Goal: Task Accomplishment & Management: Manage account settings

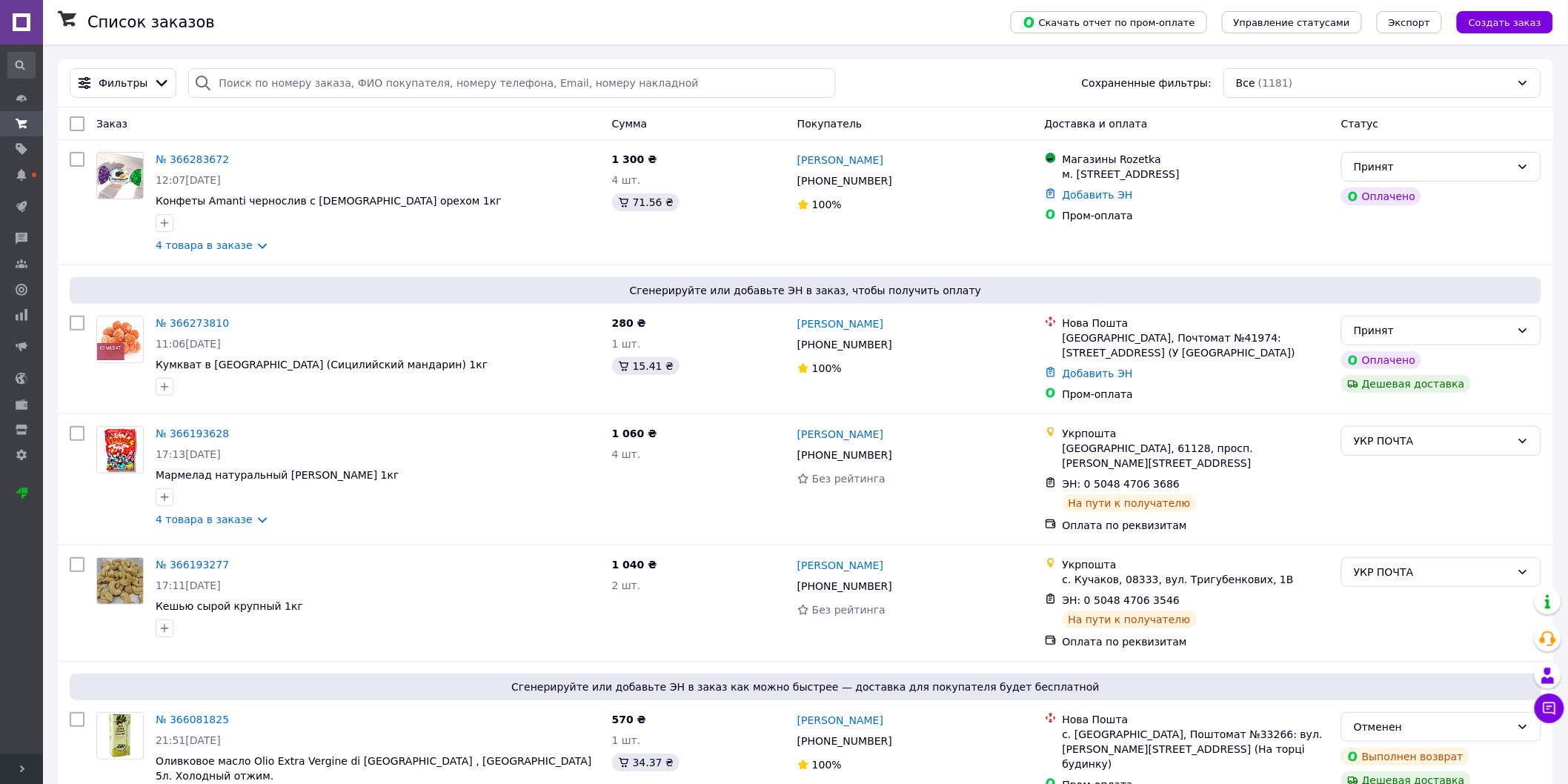
click at [18, 770] on icon at bounding box center [22, 769] width 8 height 8
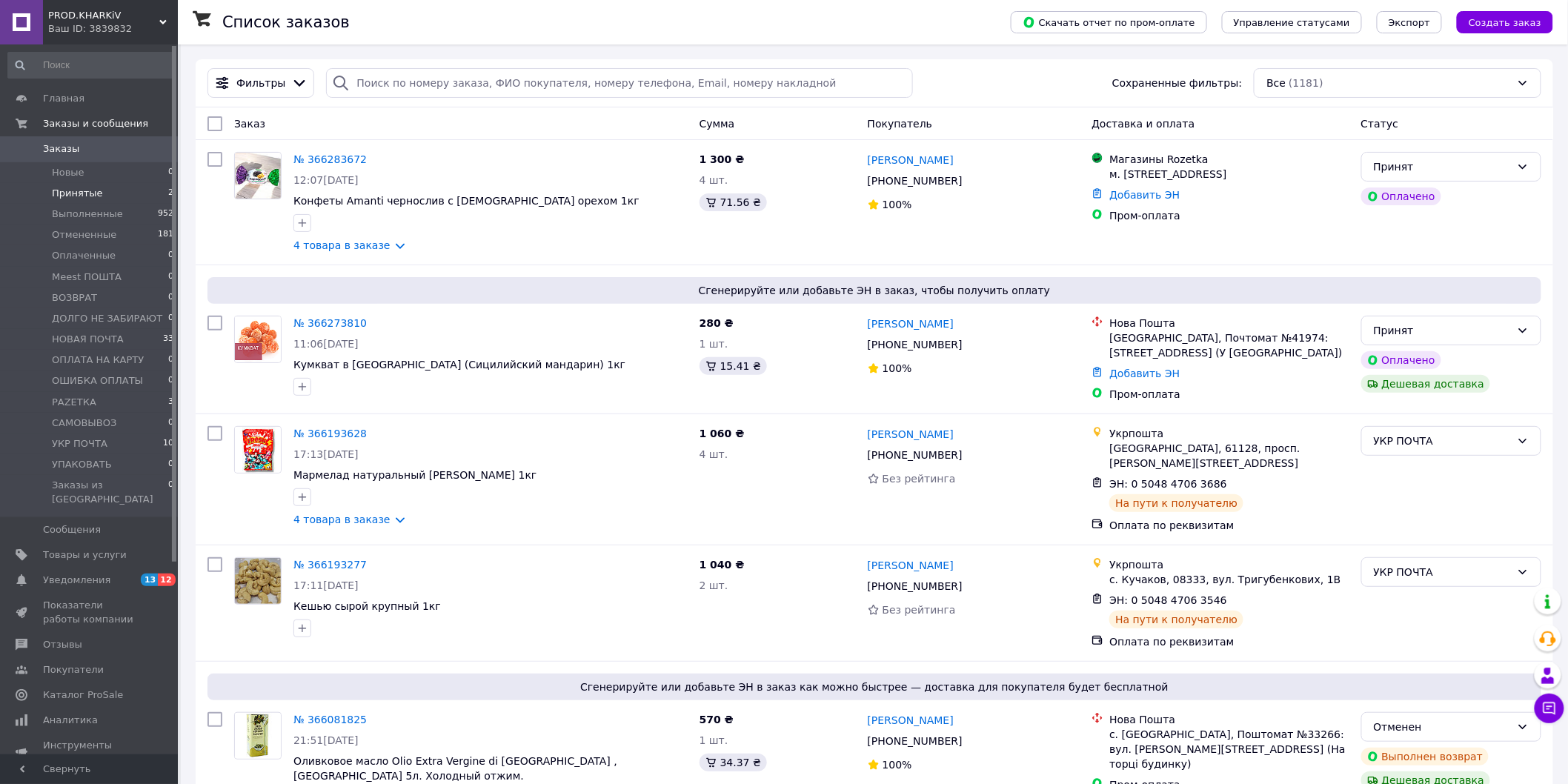
click at [98, 185] on li "Принятые 2" at bounding box center [91, 193] width 182 height 20
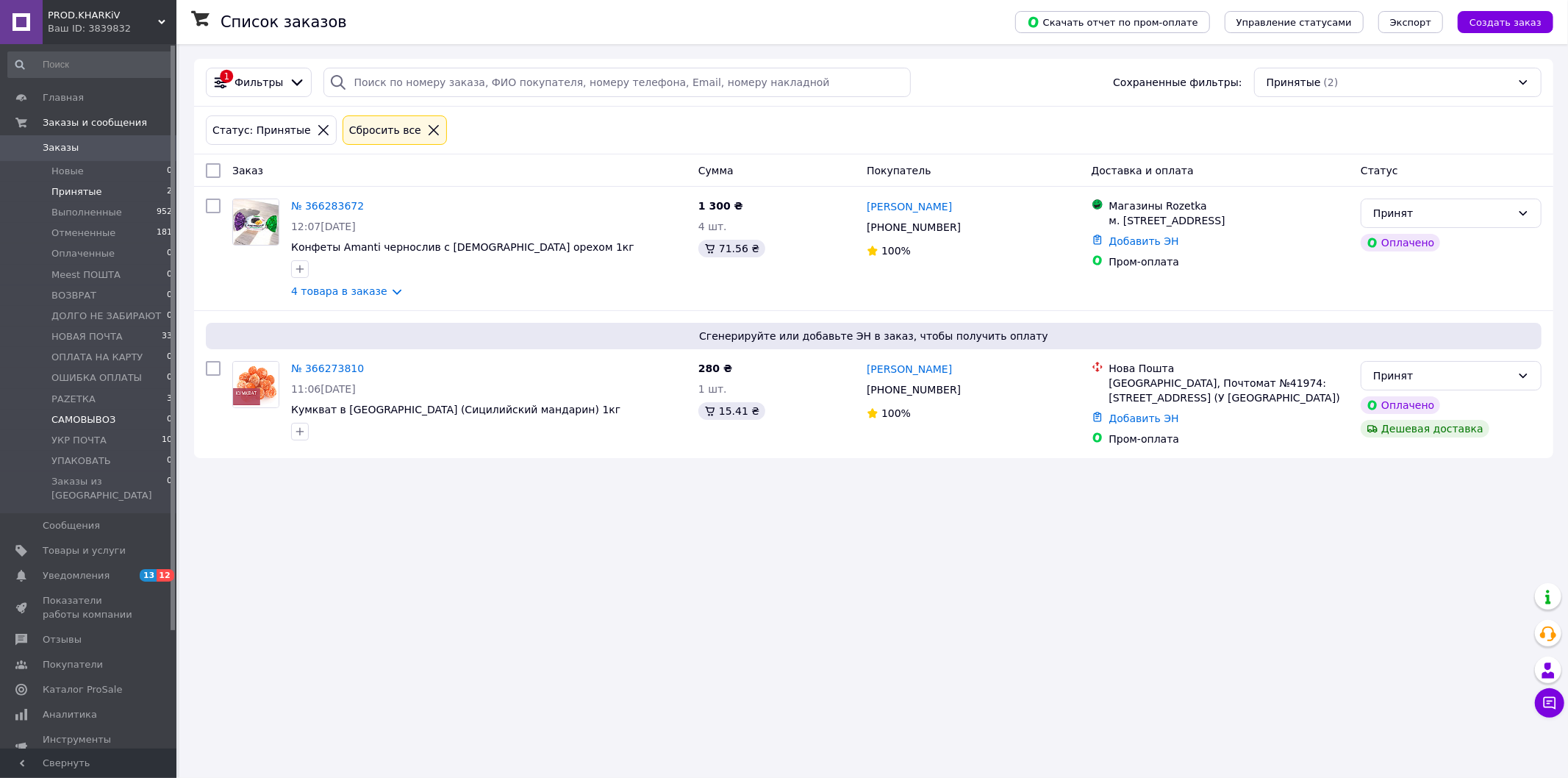
click at [100, 428] on li "САМОВЫВОЗ 0" at bounding box center [90, 420] width 181 height 20
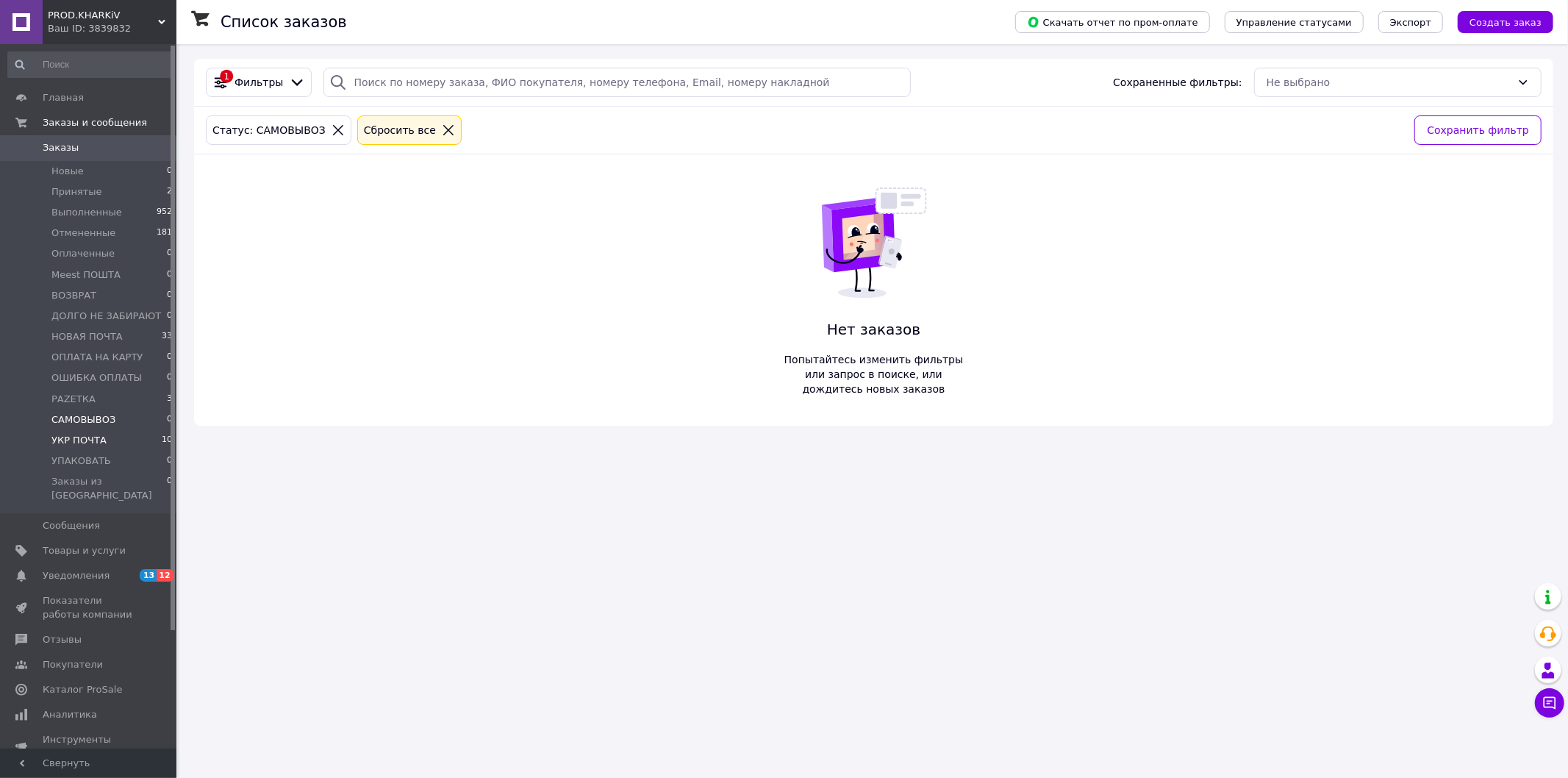
click at [102, 447] on li "УКР ПОЧТА 10" at bounding box center [90, 440] width 181 height 20
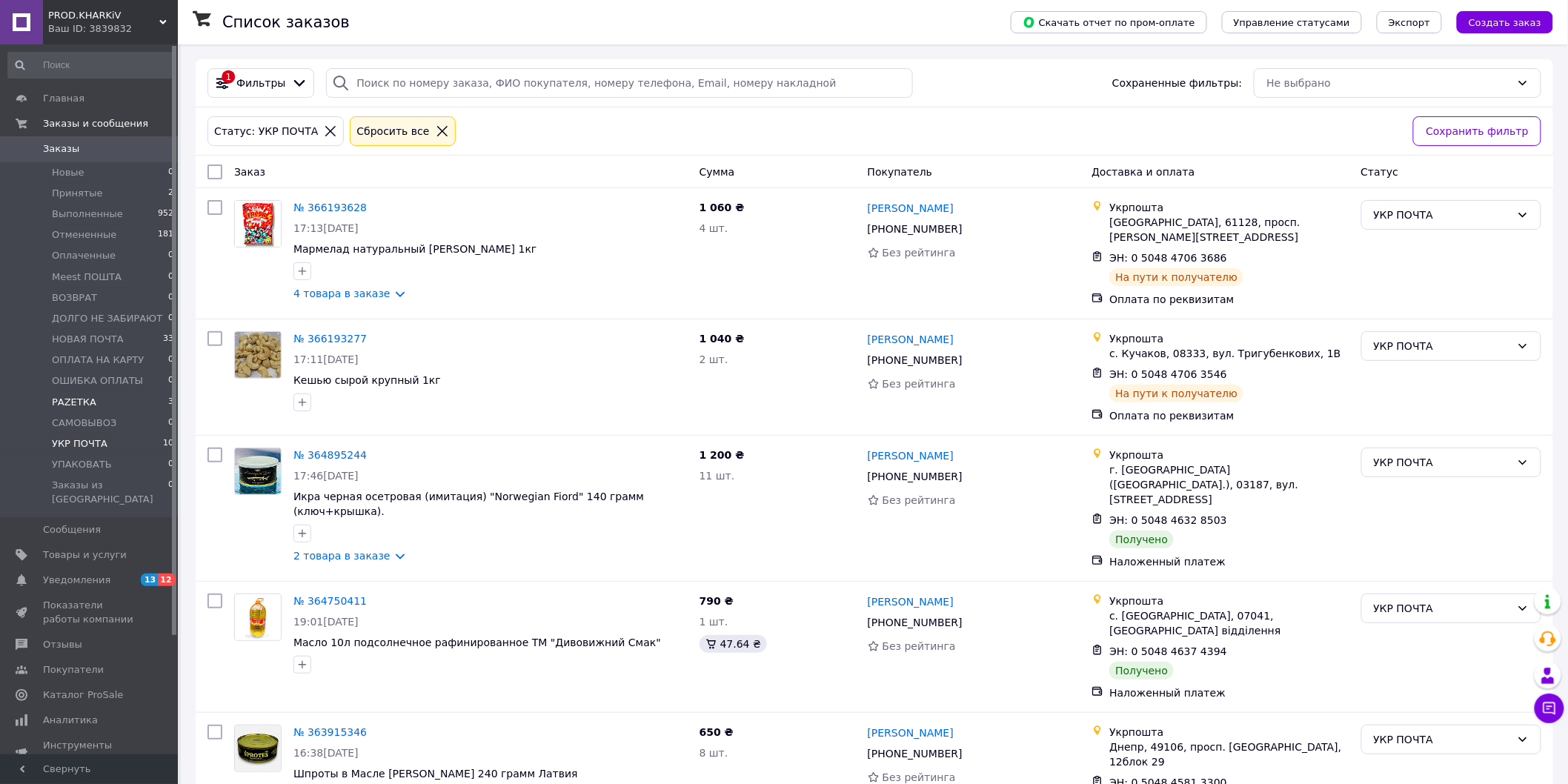
click at [90, 402] on span "РАZЕТКА" at bounding box center [74, 402] width 45 height 14
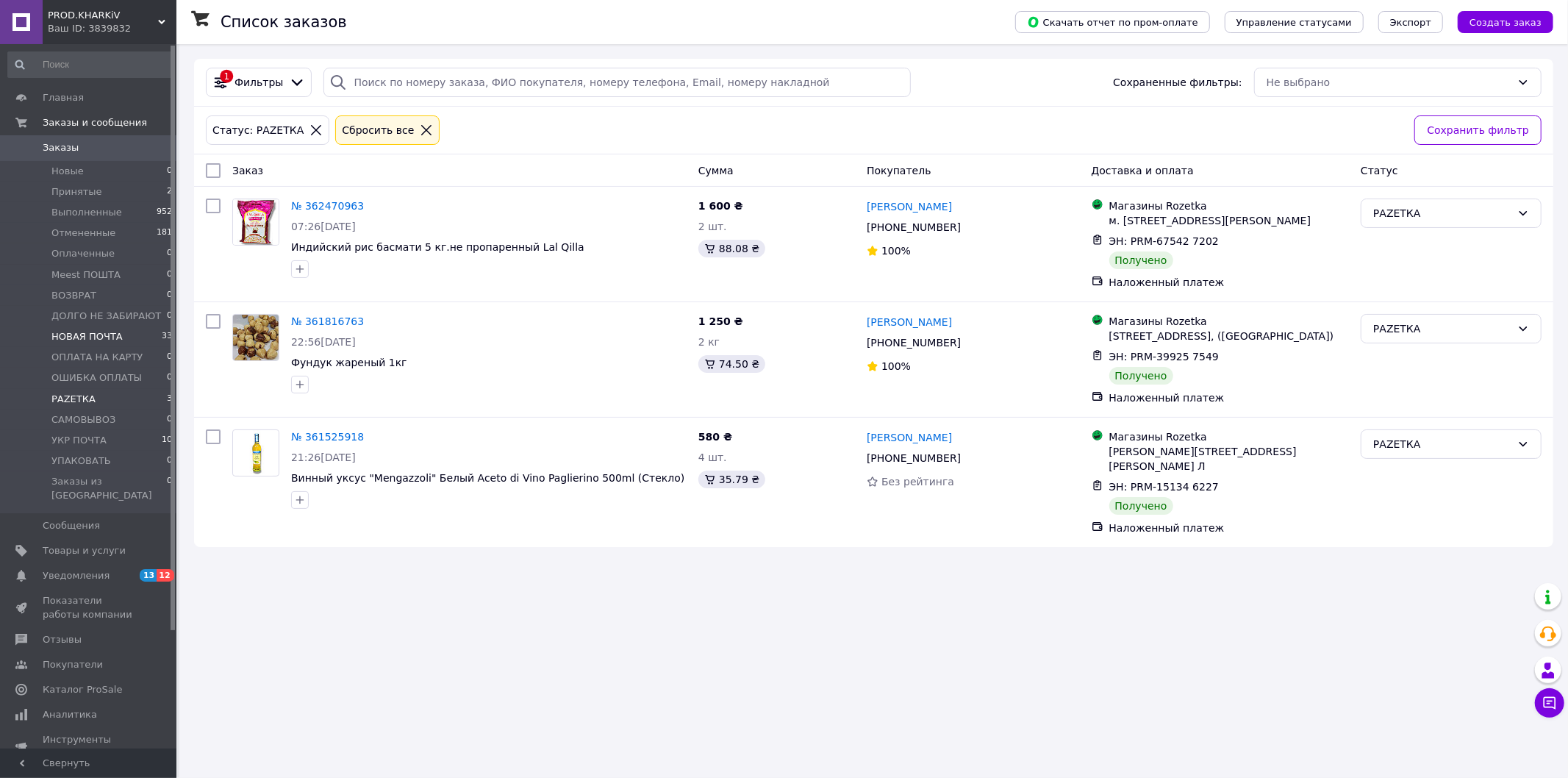
click at [96, 338] on span "НОВАЯ ПОЧТА" at bounding box center [87, 337] width 72 height 14
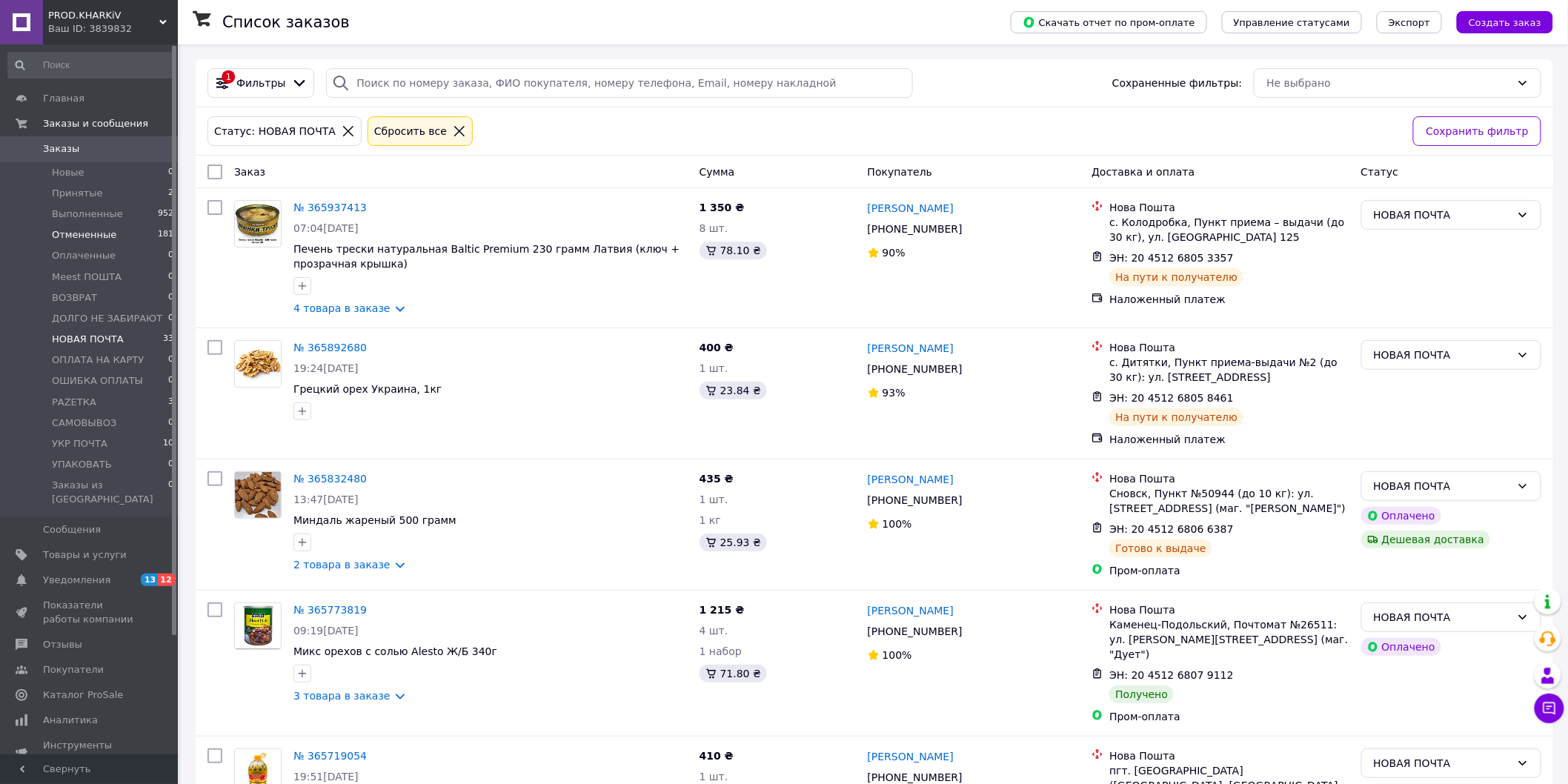
click at [83, 234] on span "Отмененные" at bounding box center [83, 235] width 65 height 14
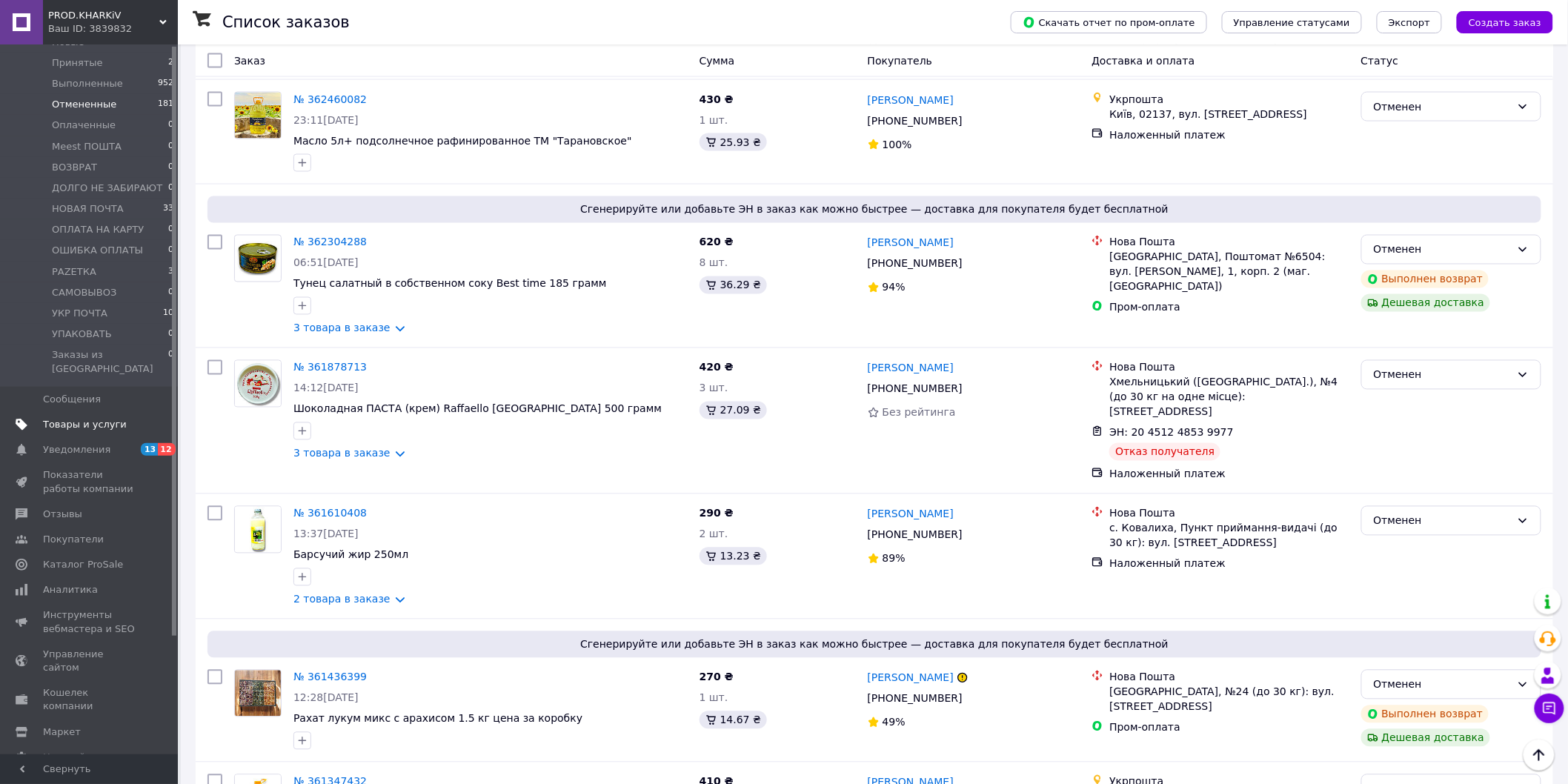
scroll to position [143, 0]
click at [83, 405] on span "Товары и услуги" at bounding box center [85, 412] width 83 height 14
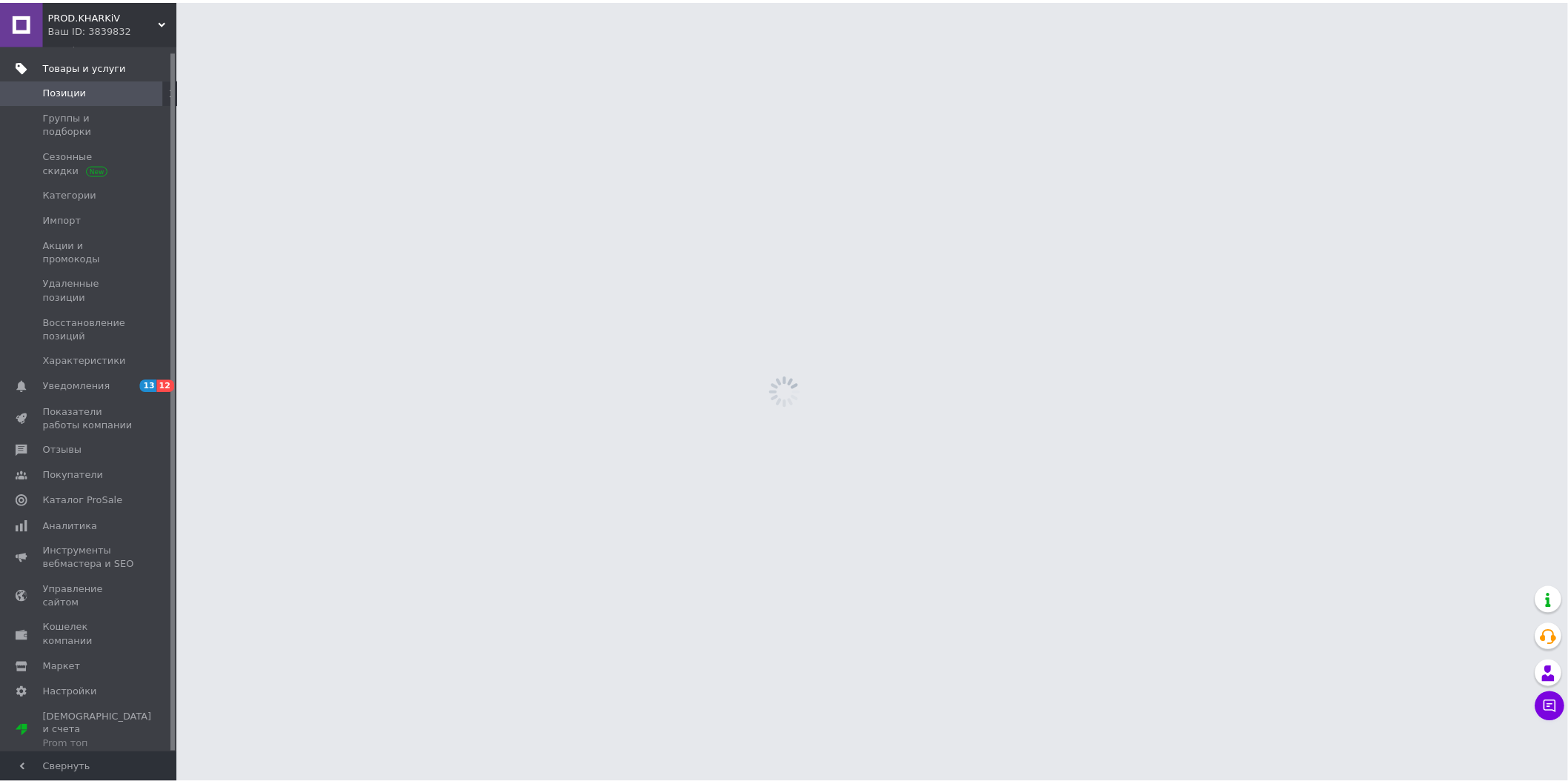
scroll to position [5, 0]
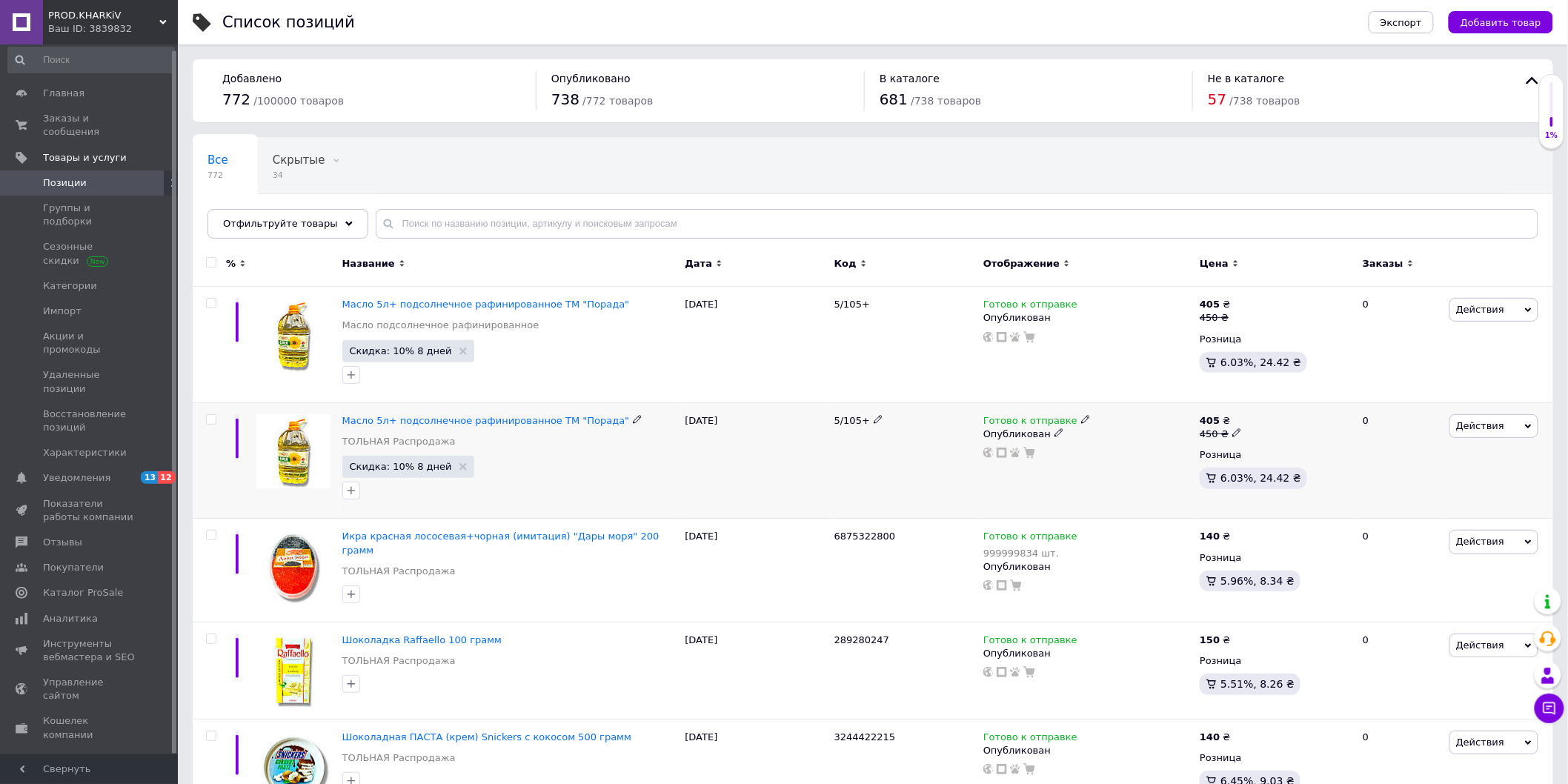
click at [1523, 425] on span "Действия" at bounding box center [1494, 426] width 89 height 24
click at [1431, 670] on li "Удалить" at bounding box center [1431, 663] width 210 height 20
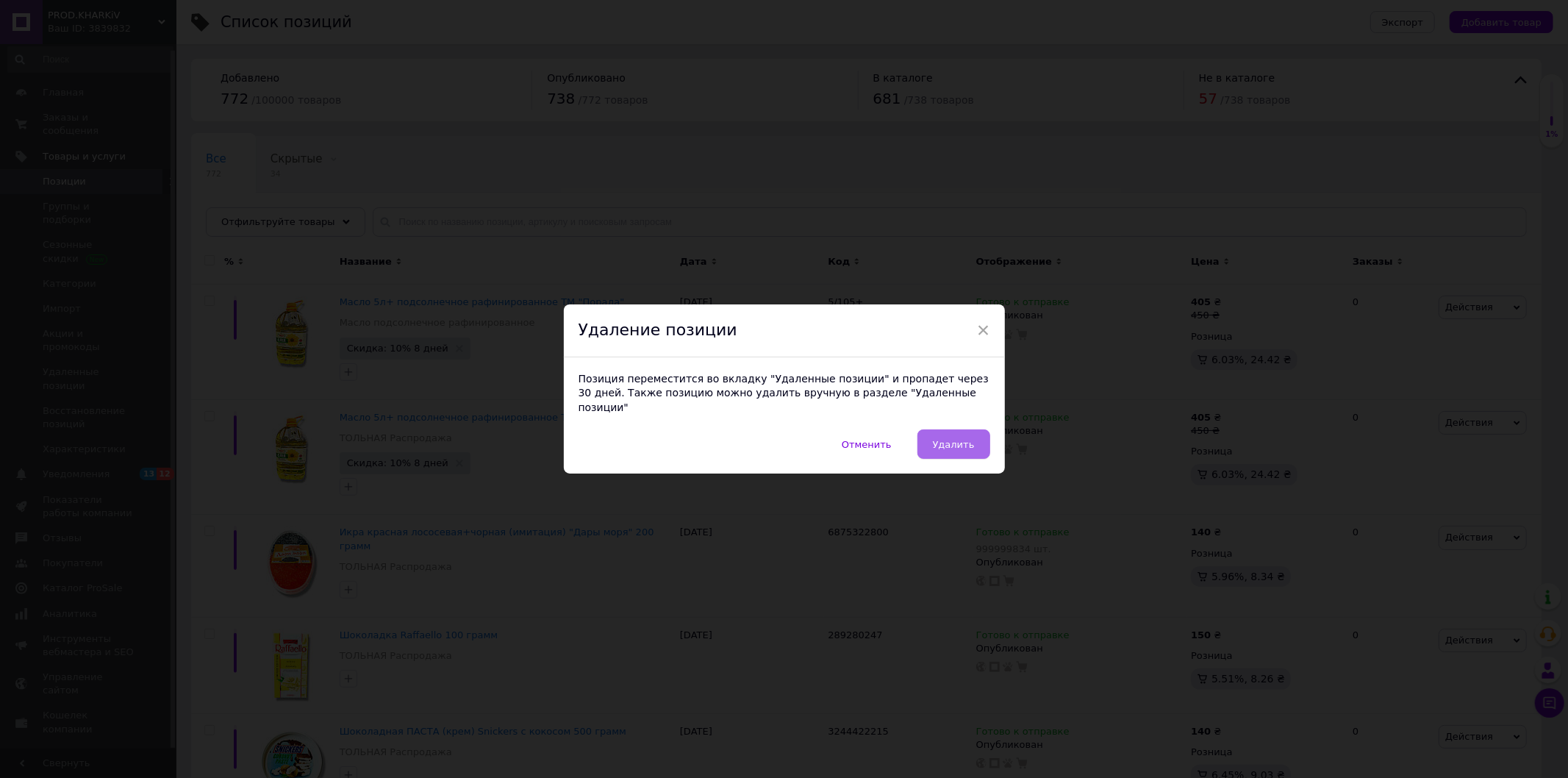
click at [951, 429] on button "Удалить" at bounding box center [953, 444] width 73 height 29
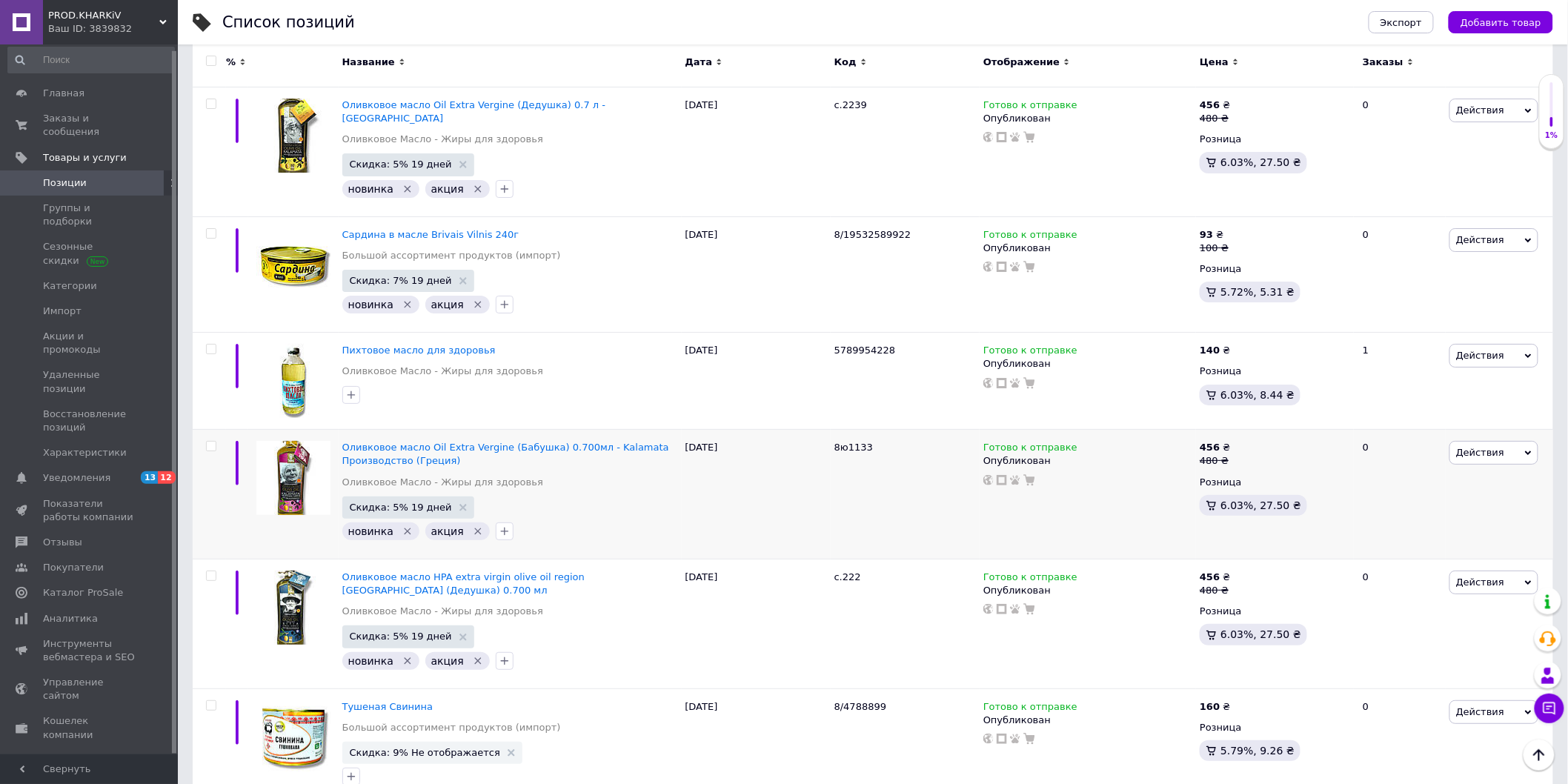
scroll to position [6998, 0]
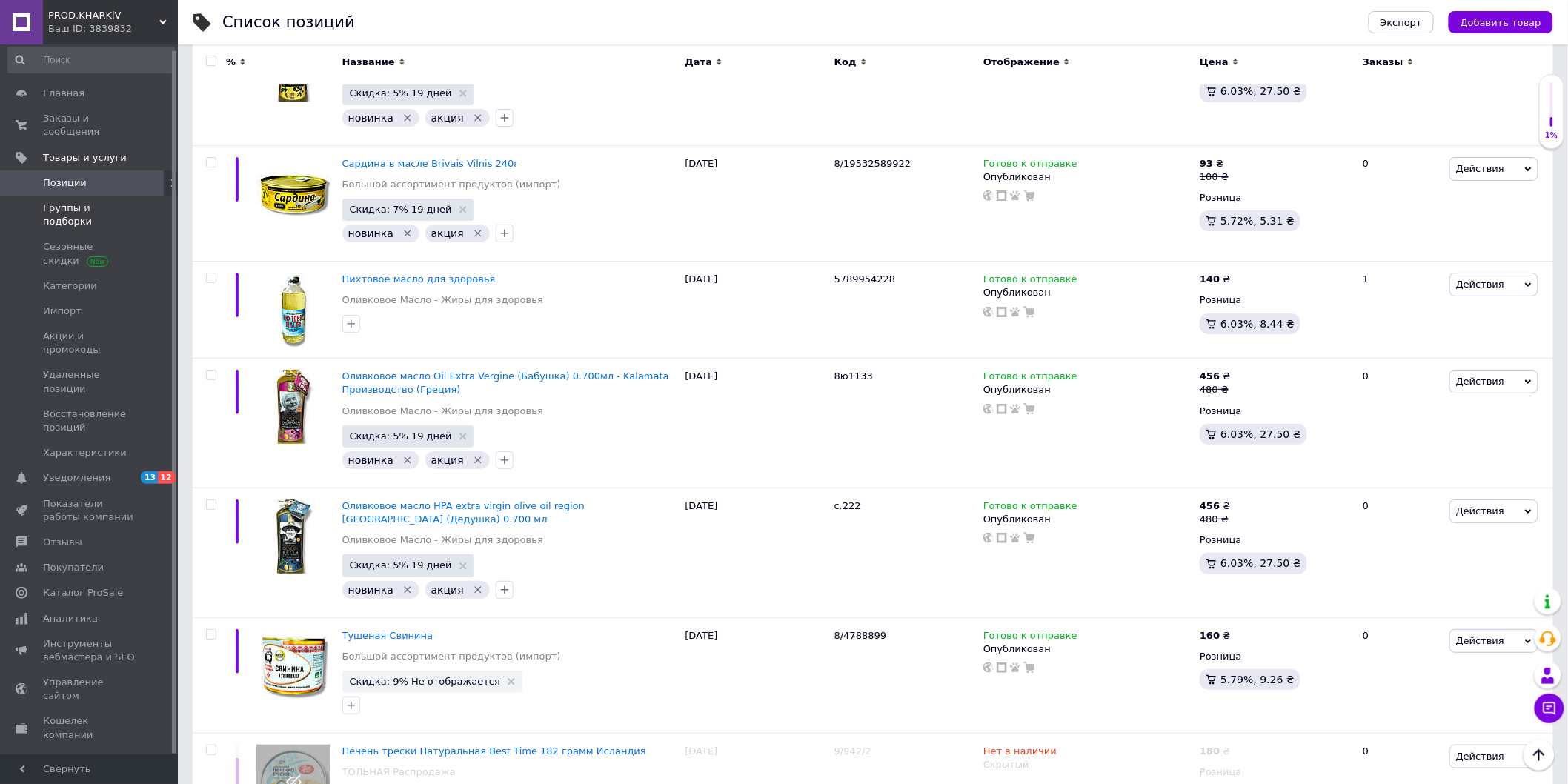
click at [94, 202] on span "Группы и подборки" at bounding box center [90, 215] width 94 height 27
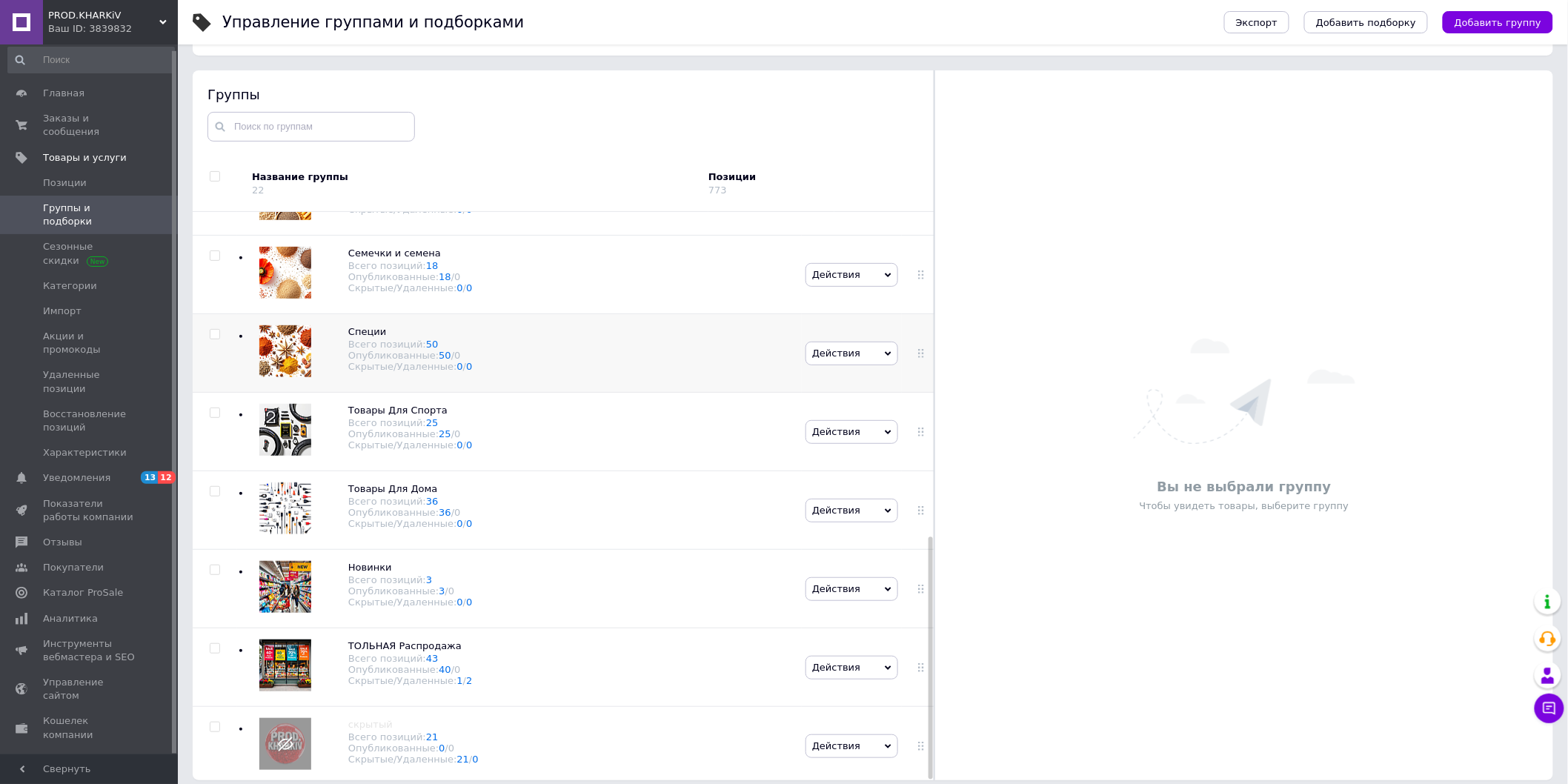
scroll to position [83, 0]
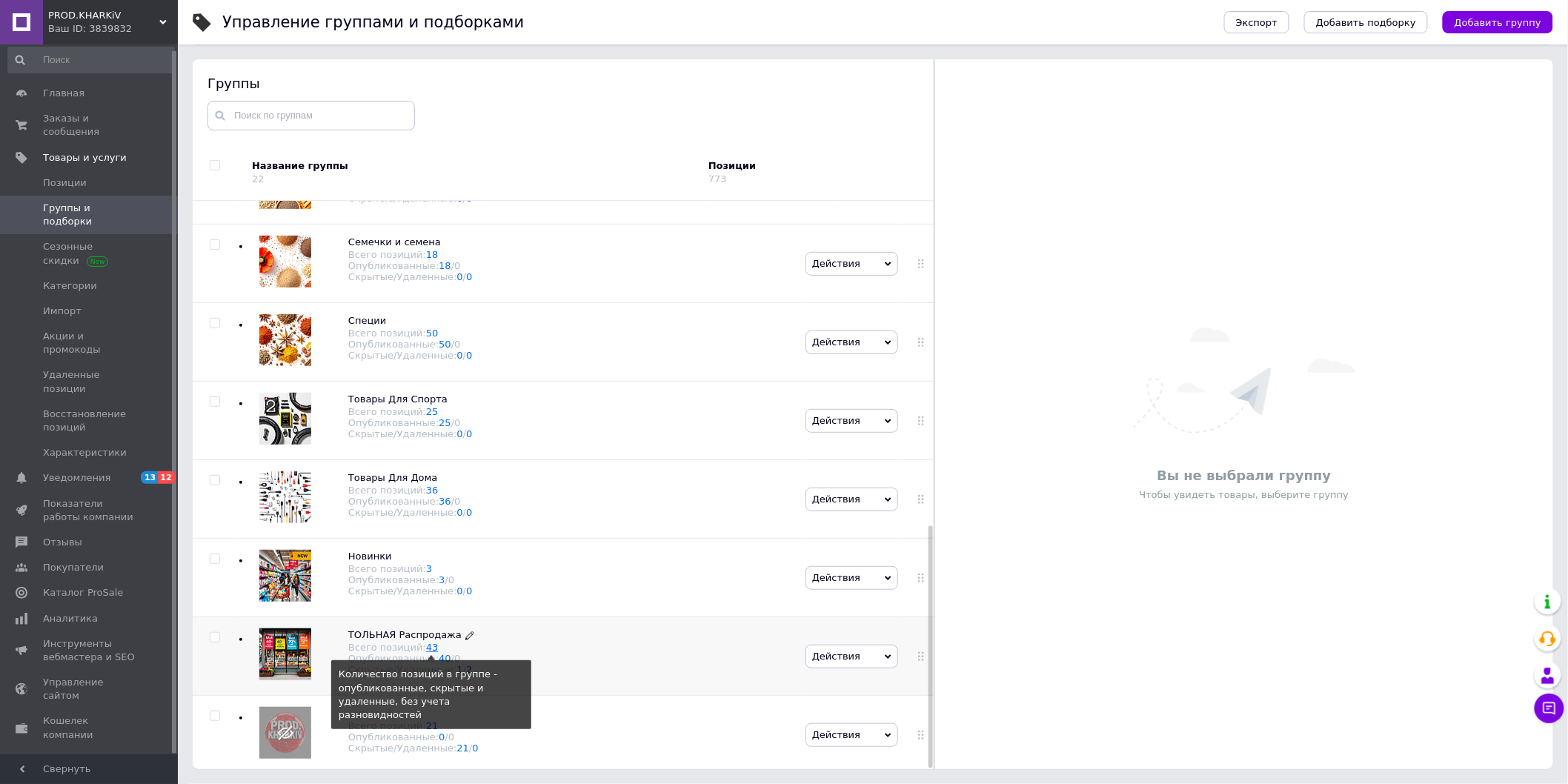
click at [426, 645] on link "43" at bounding box center [432, 647] width 13 height 11
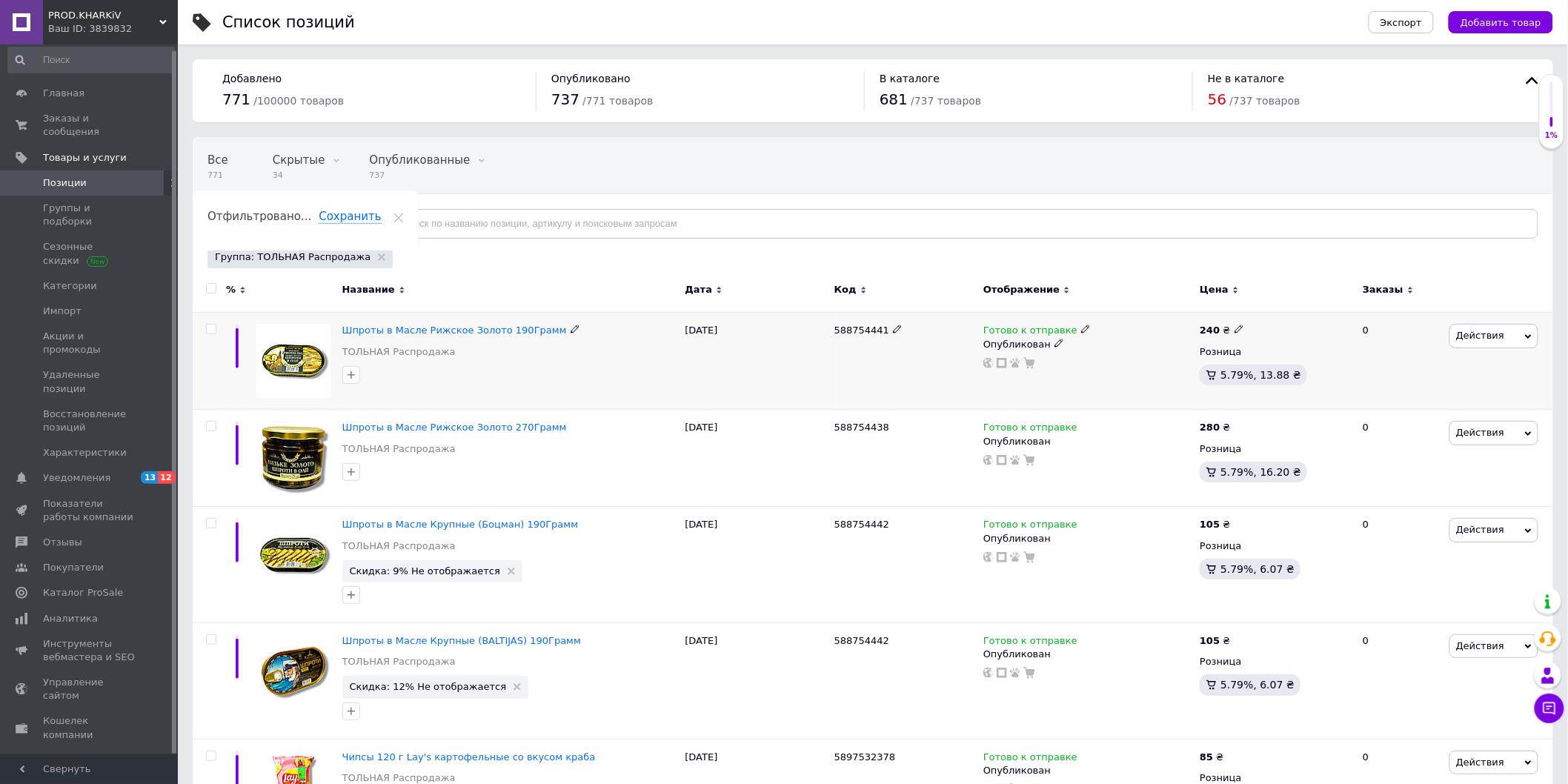
click at [213, 329] on input "checkbox" at bounding box center [210, 329] width 10 height 10
checkbox input "true"
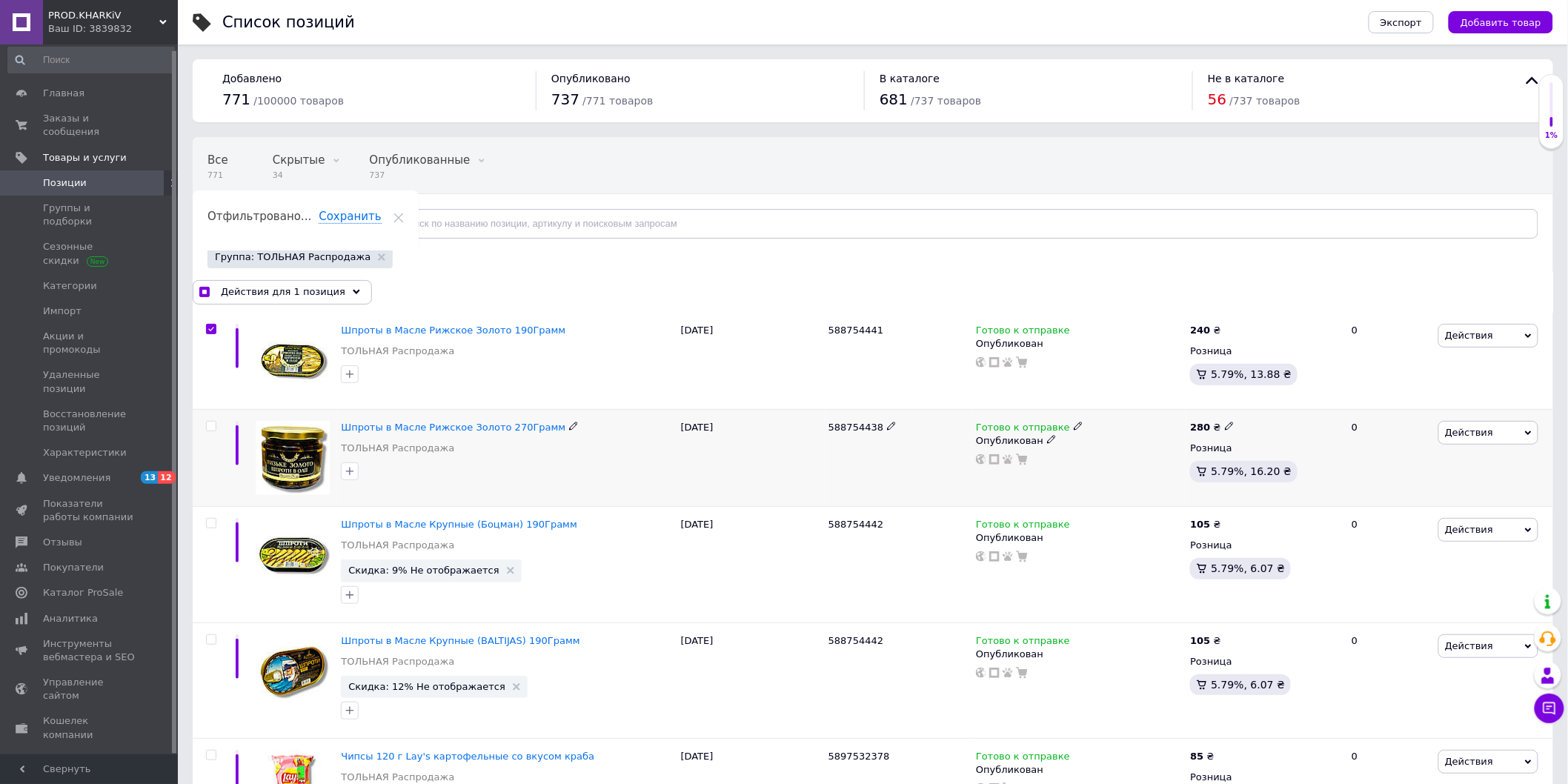
click at [209, 423] on input "checkbox" at bounding box center [210, 426] width 10 height 10
checkbox input "true"
click at [204, 518] on div at bounding box center [211, 523] width 30 height 11
checkbox input "true"
click at [207, 642] on input "checkbox" at bounding box center [210, 640] width 10 height 10
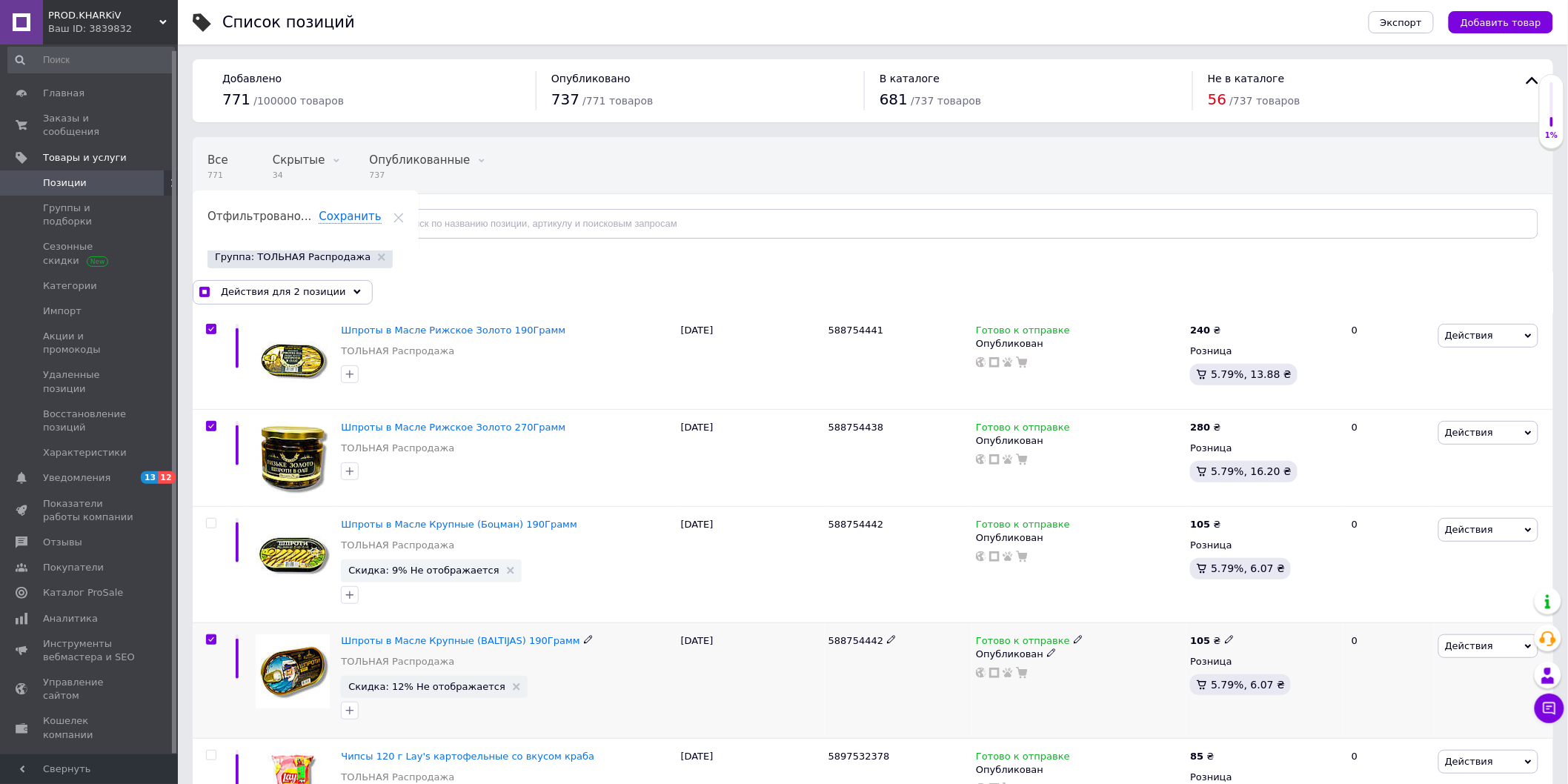
checkbox input "true"
click at [213, 524] on input "checkbox" at bounding box center [210, 523] width 10 height 10
checkbox input "true"
click at [323, 285] on span "Действия для 4 позиции" at bounding box center [283, 292] width 125 height 14
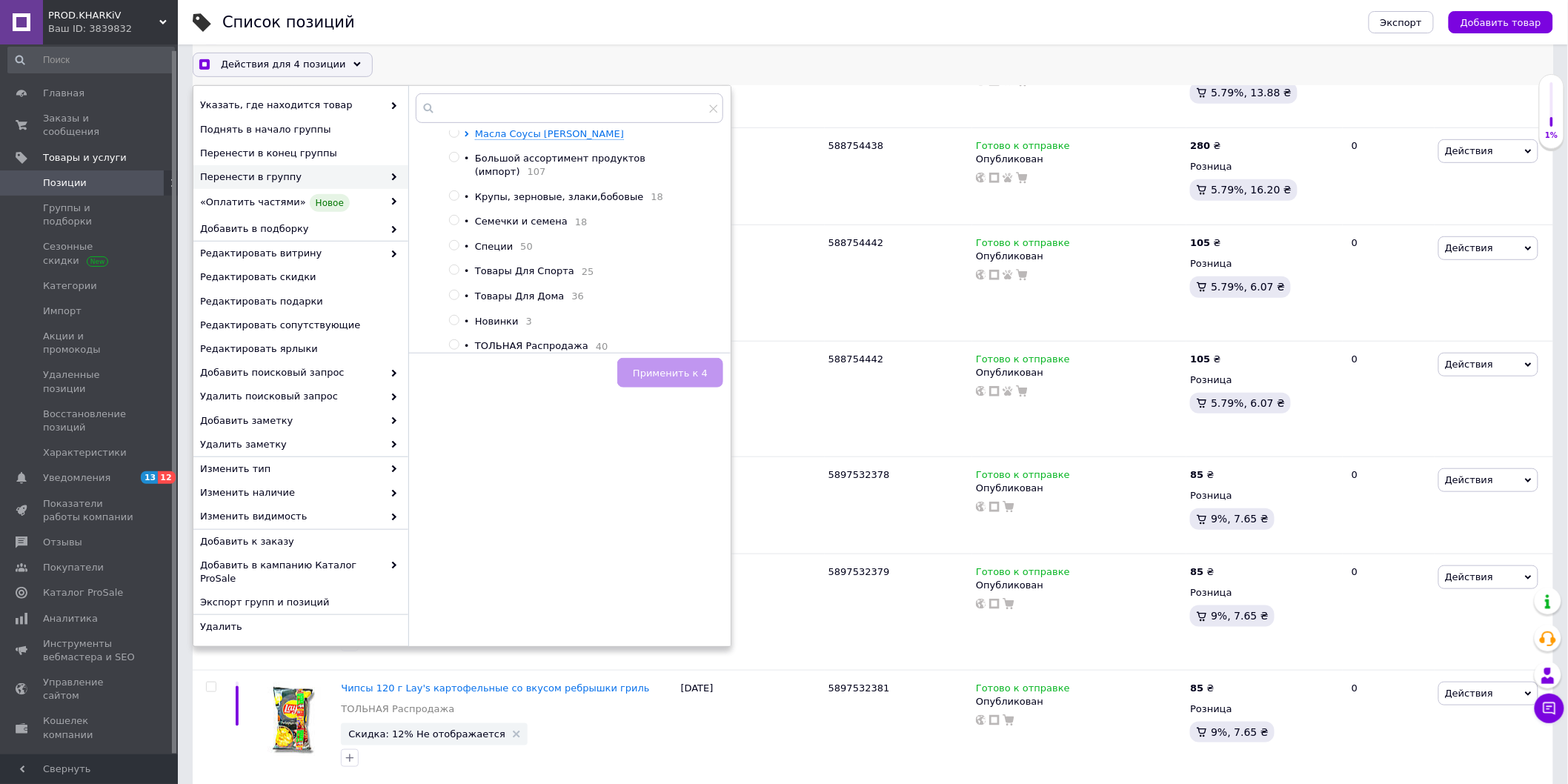
scroll to position [329, 0]
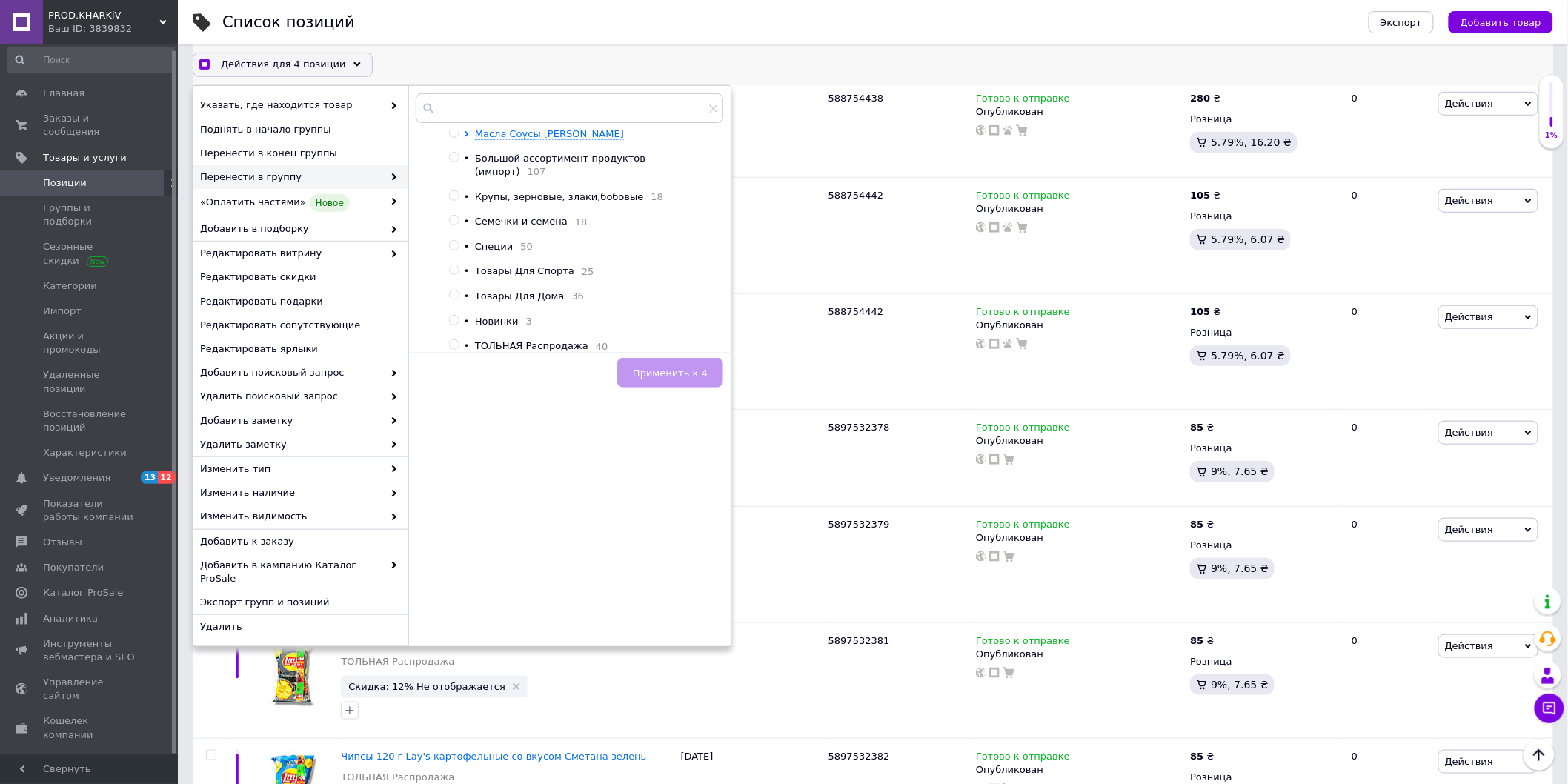
checkbox input "true"
click at [452, 316] on input "radio" at bounding box center [454, 320] width 10 height 10
radio input "true"
click at [452, 321] on input "radio" at bounding box center [454, 320] width 10 height 10
click at [688, 373] on span "Применить к 4" at bounding box center [670, 373] width 75 height 11
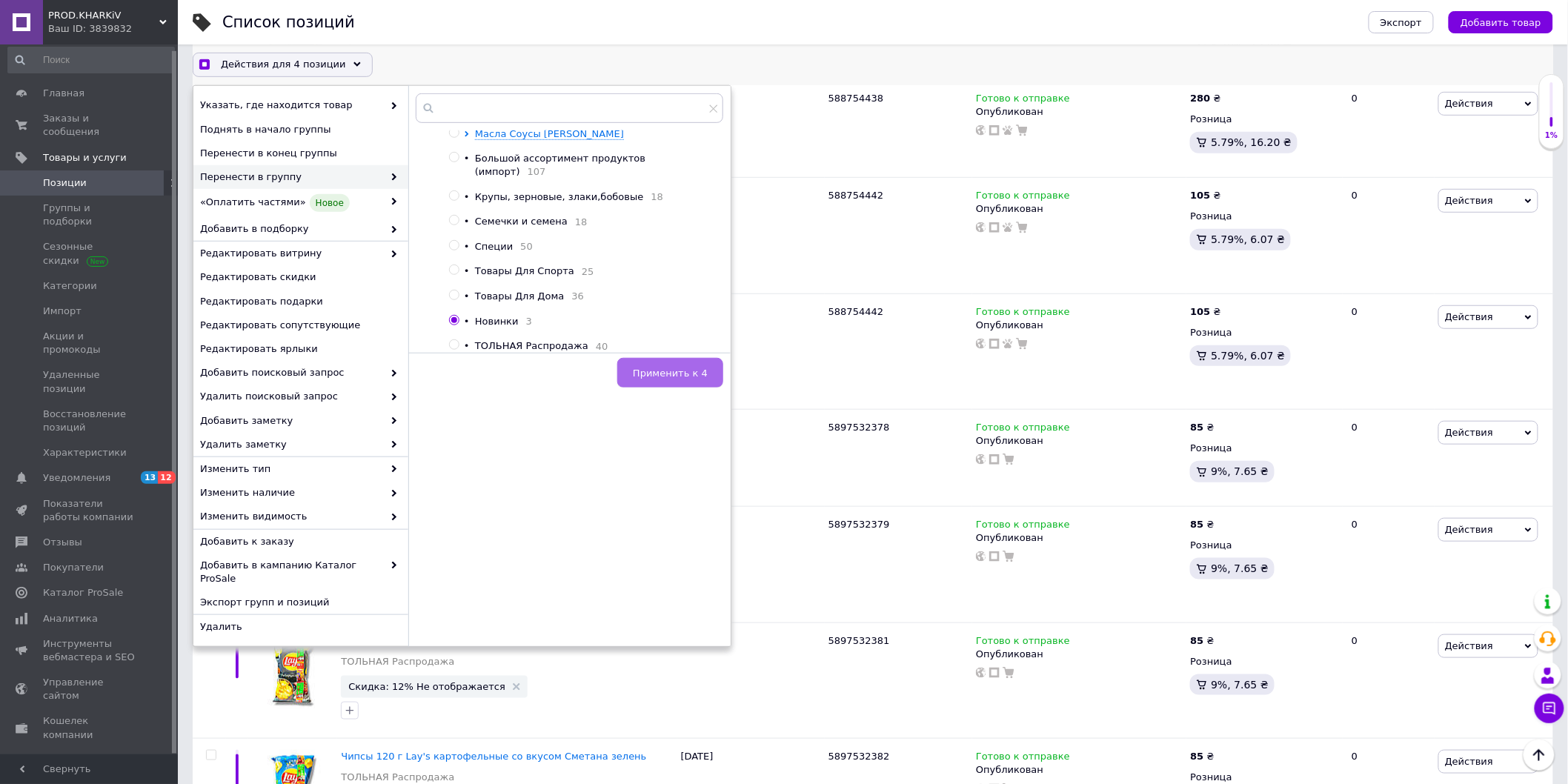
checkbox input "true"
checkbox input "false"
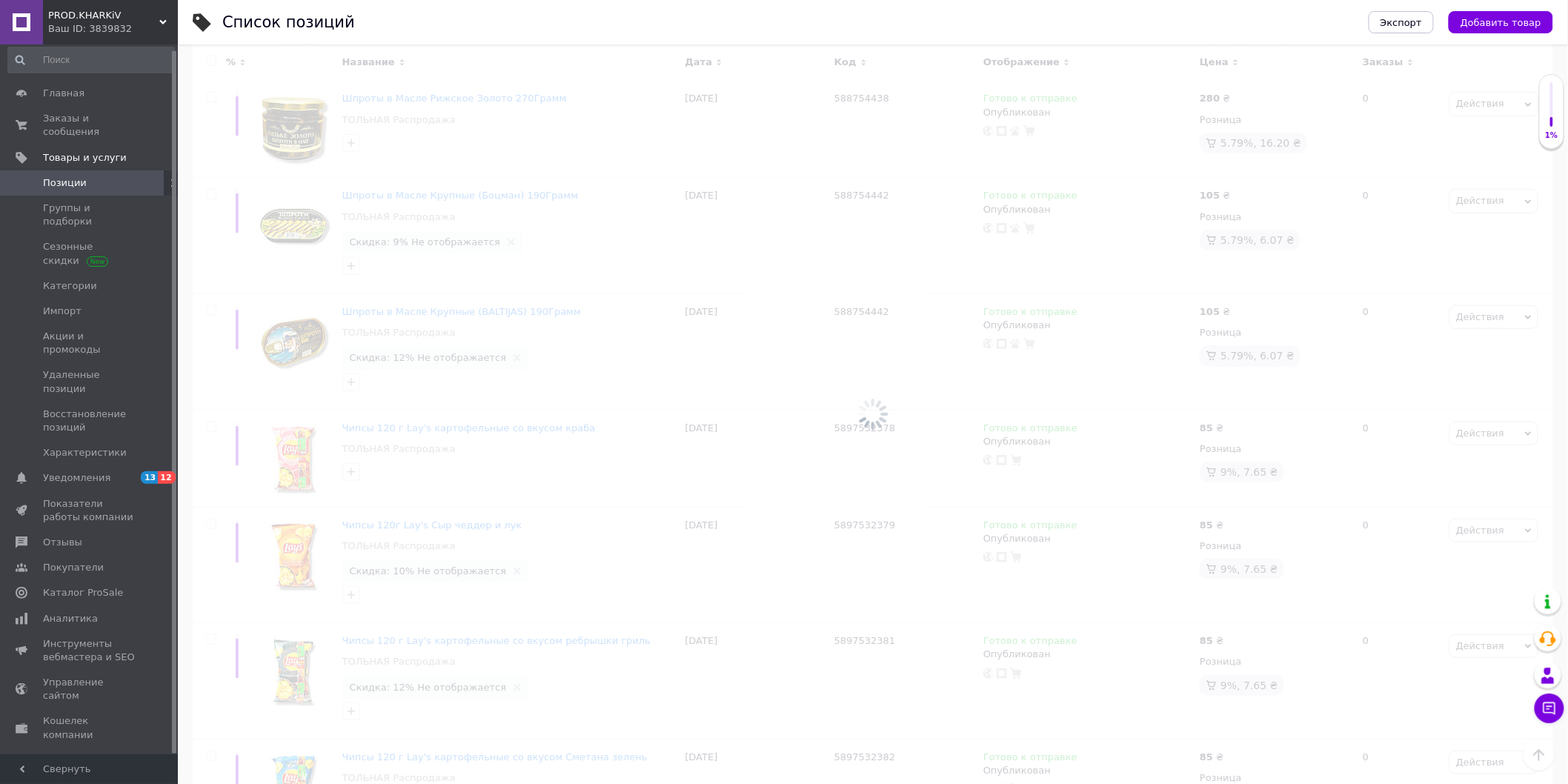
scroll to position [329, 0]
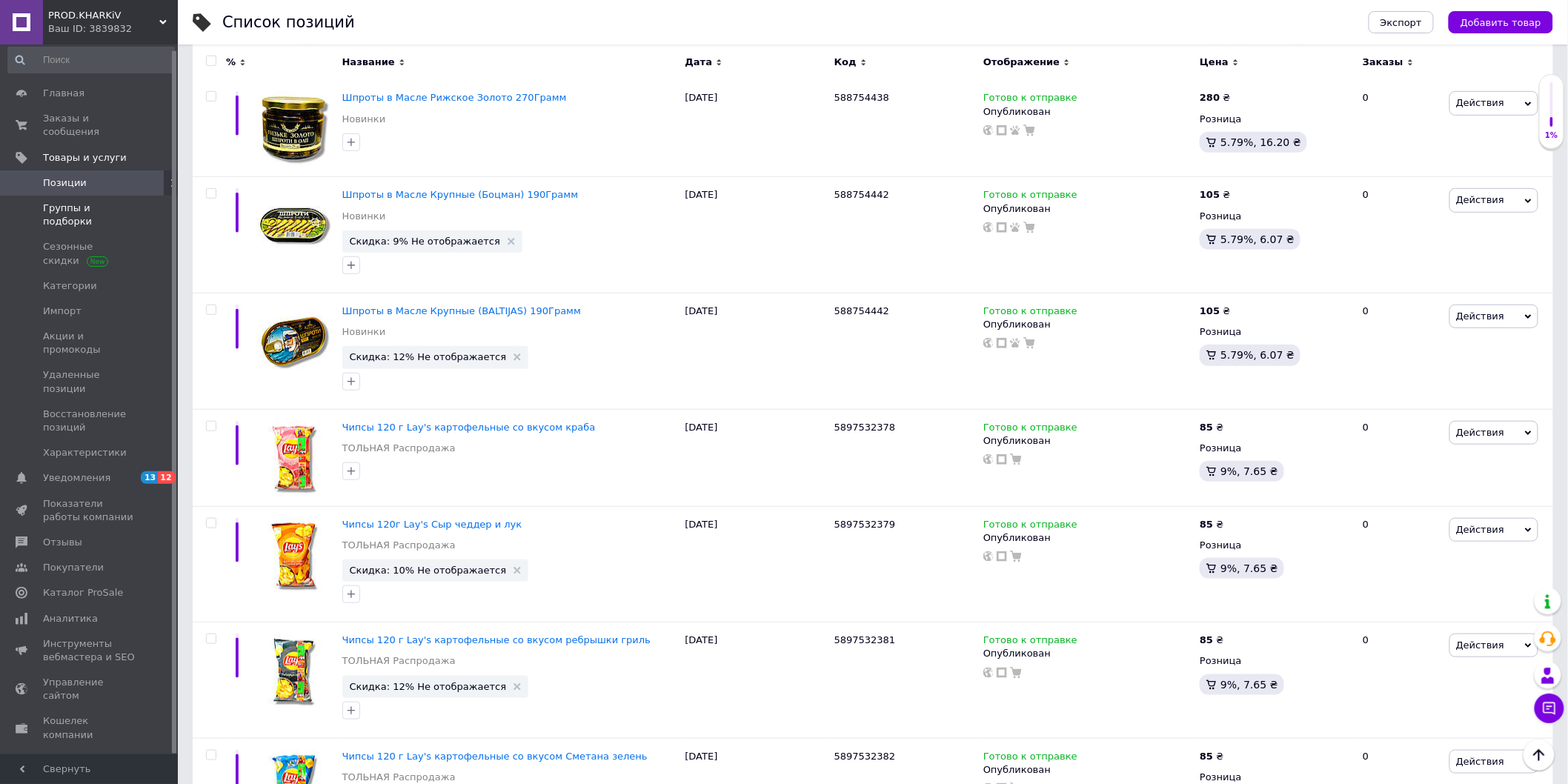
click at [74, 202] on span "Группы и подборки" at bounding box center [90, 215] width 94 height 27
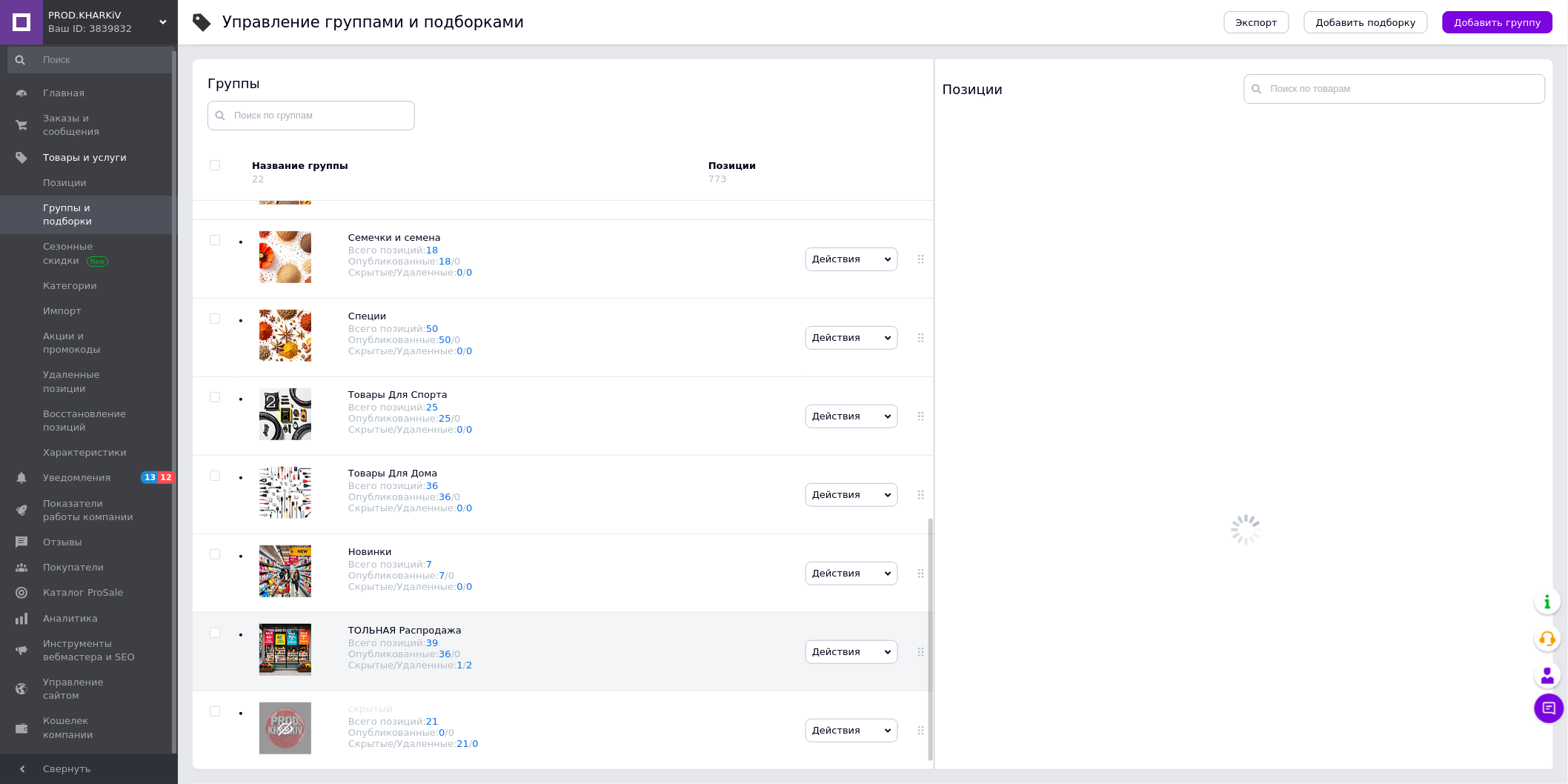
scroll to position [764, 0]
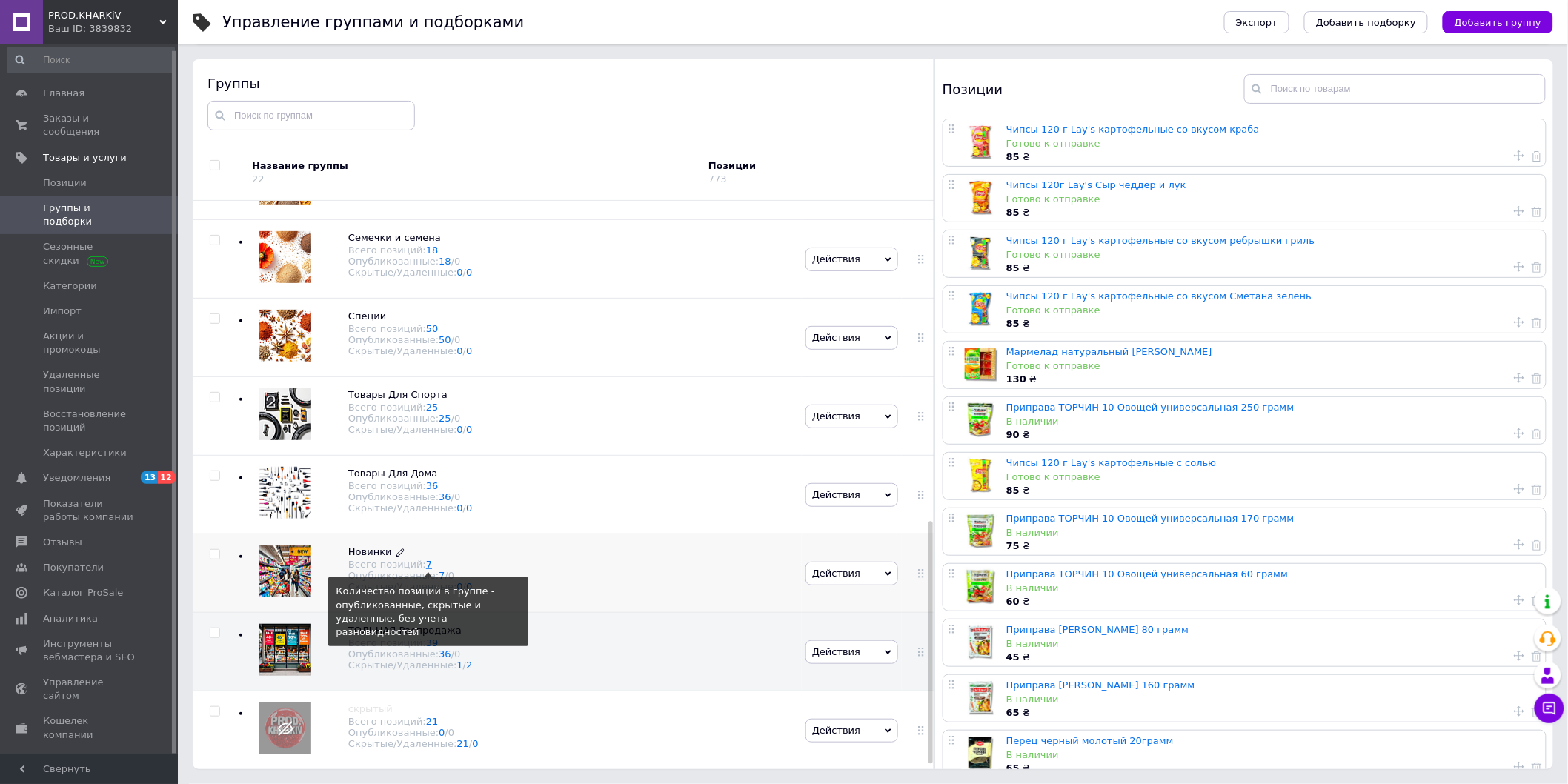
click at [426, 563] on link "7" at bounding box center [429, 564] width 6 height 11
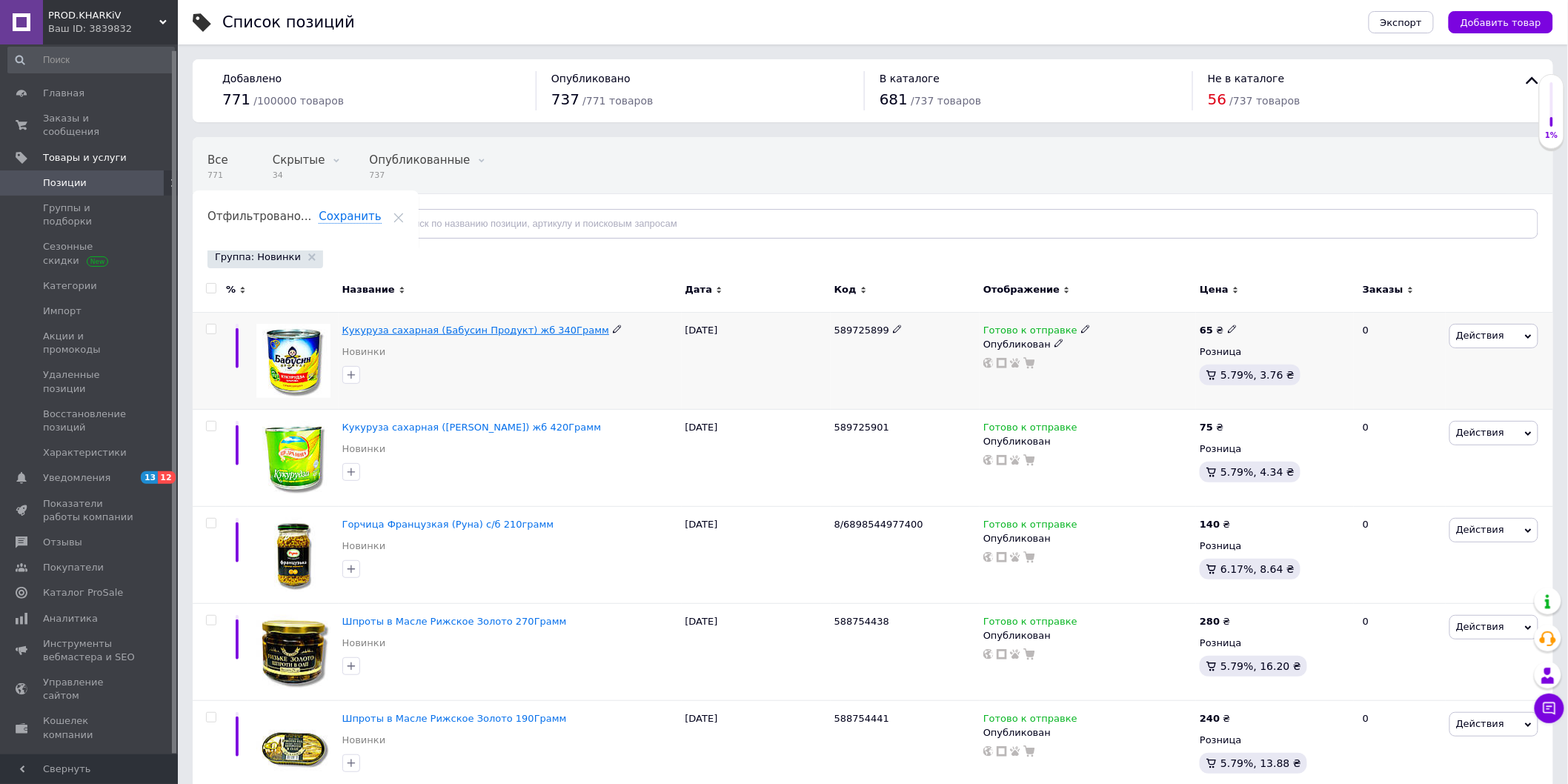
click at [523, 334] on span "Кукуруза сахарная (Бабусин Продукт) жб 340Грамм" at bounding box center [476, 330] width 267 height 11
